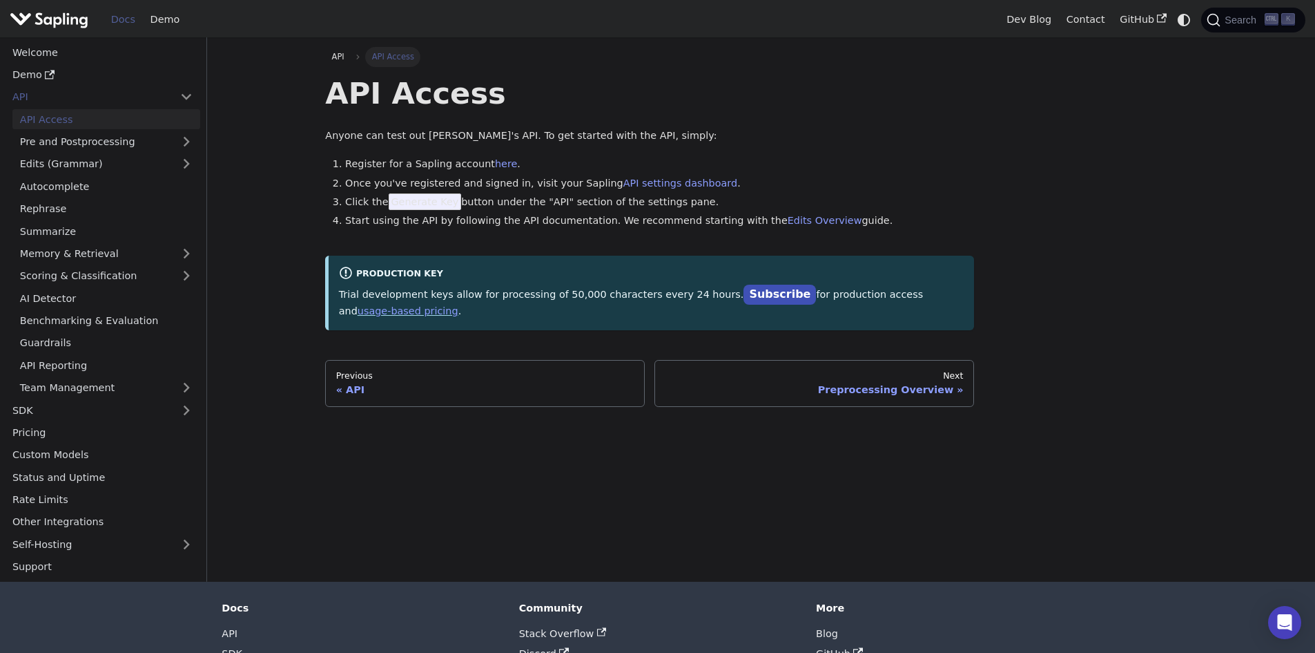
click at [291, 298] on main "API API Access API Access Anyone can test out Sapling's API. To get started wit…" at bounding box center [761, 309] width 1108 height 544
click at [262, 197] on main "API API Access API Access Anyone can test out Sapling's API. To get started wit…" at bounding box center [761, 309] width 1108 height 544
click at [251, 134] on main "API API Access API Access Anyone can test out Sapling's API. To get started wit…" at bounding box center [761, 309] width 1108 height 544
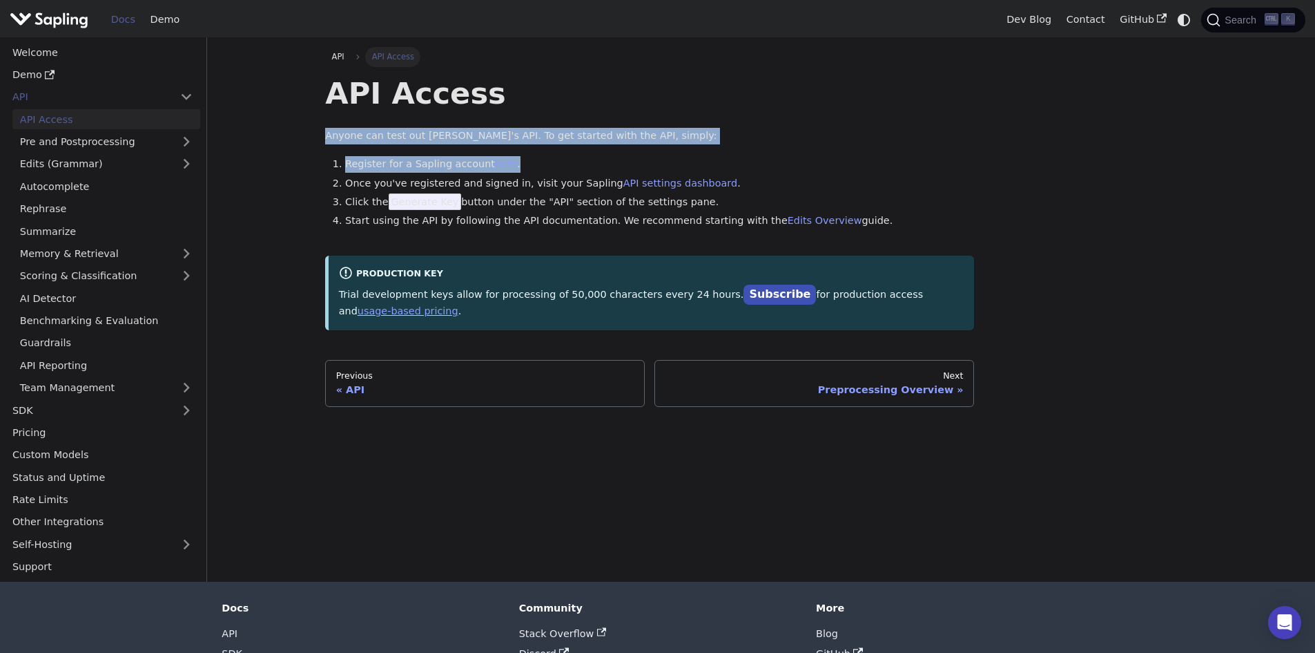
drag, startPoint x: 279, startPoint y: 133, endPoint x: 835, endPoint y: 160, distance: 556.5
click at [761, 160] on main "API API Access API Access Anyone can test out Sapling's API. To get started wit…" at bounding box center [761, 309] width 1108 height 544
click at [911, 163] on li "Register for a Sapling account here ." at bounding box center [659, 164] width 629 height 17
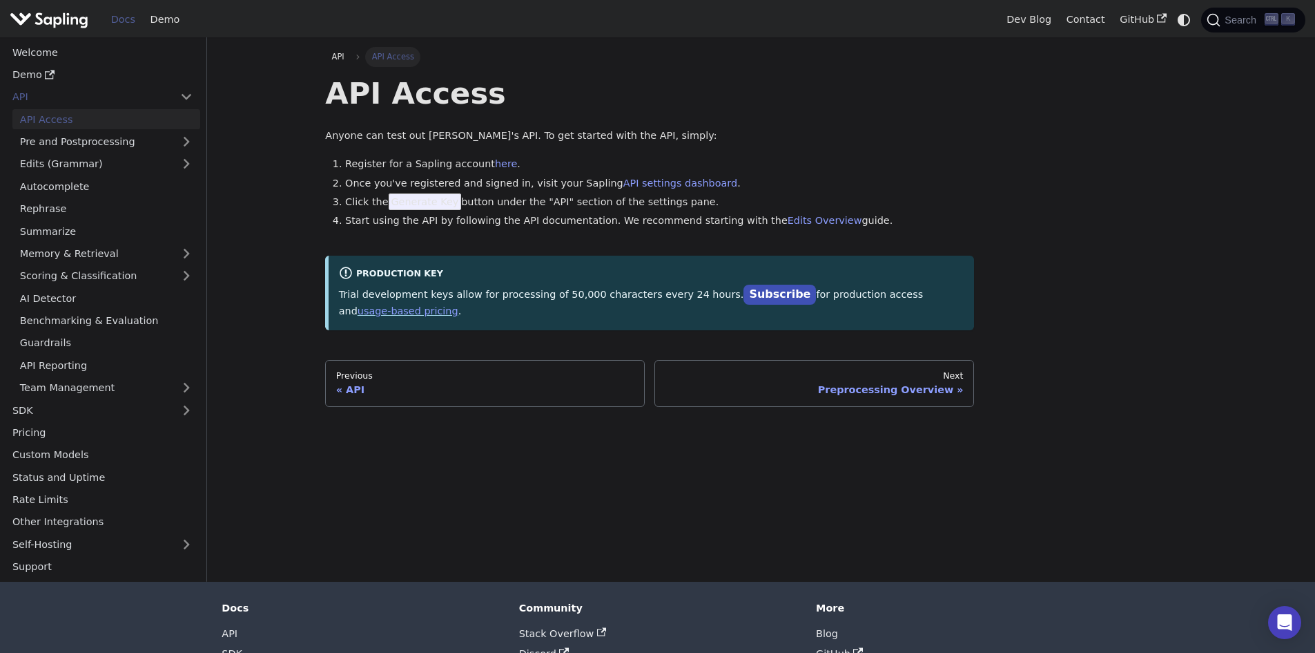
click at [841, 135] on p "Anyone can test out [PERSON_NAME]'s API. To get started with the API, simply:" at bounding box center [649, 136] width 649 height 17
click at [850, 93] on h1 "API Access" at bounding box center [649, 93] width 649 height 37
click at [841, 102] on h1 "API Access" at bounding box center [649, 93] width 649 height 37
click at [837, 106] on h1 "API Access" at bounding box center [649, 93] width 649 height 37
click at [831, 111] on h1 "API Access" at bounding box center [649, 93] width 649 height 37
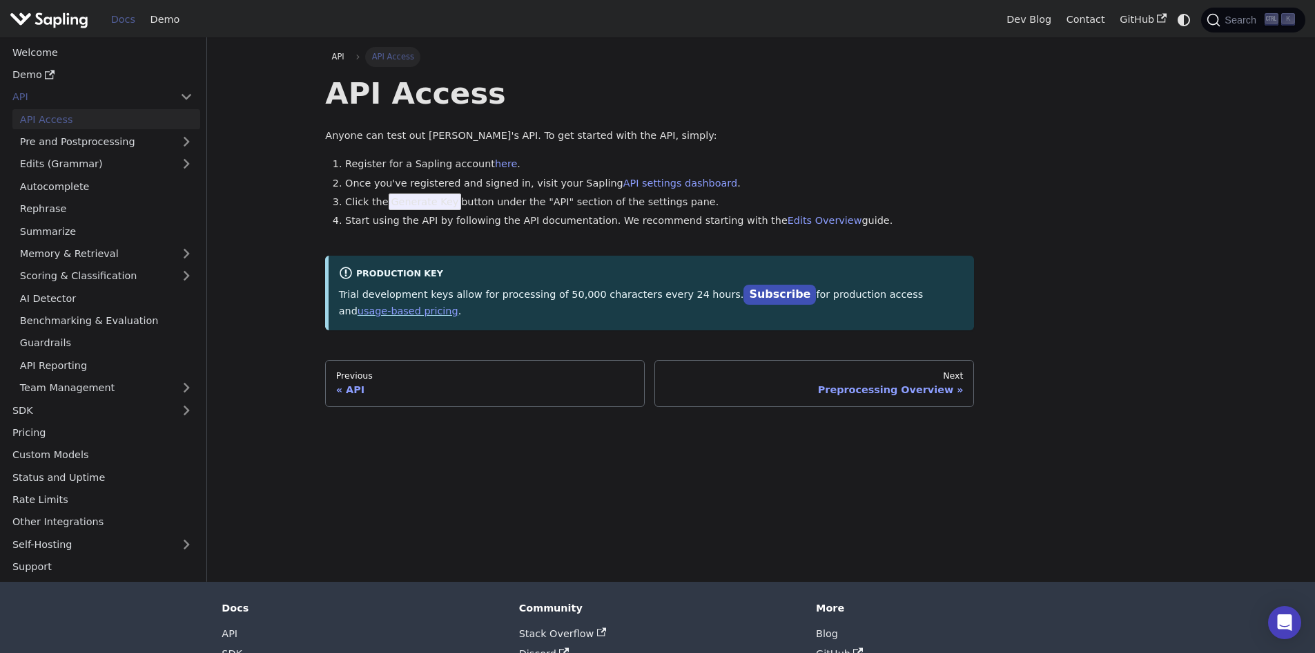
click at [831, 111] on h1 "API Access" at bounding box center [649, 93] width 649 height 37
